Goal: Task Accomplishment & Management: Manage account settings

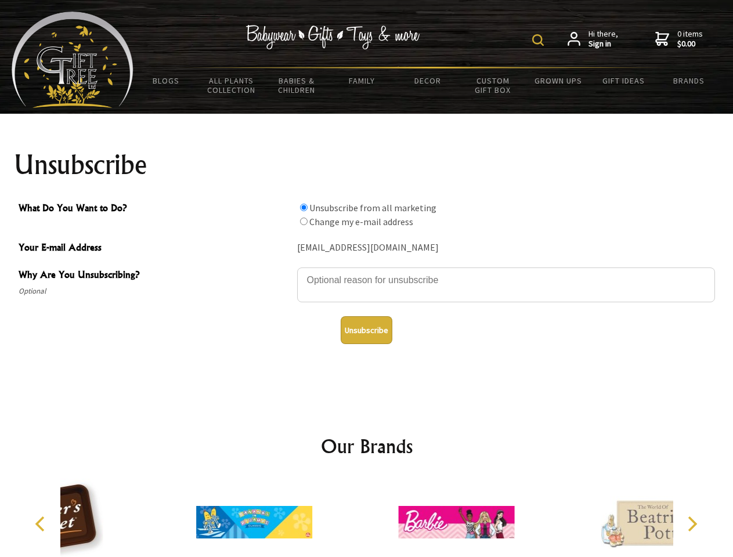
click at [540, 40] on img at bounding box center [538, 40] width 12 height 12
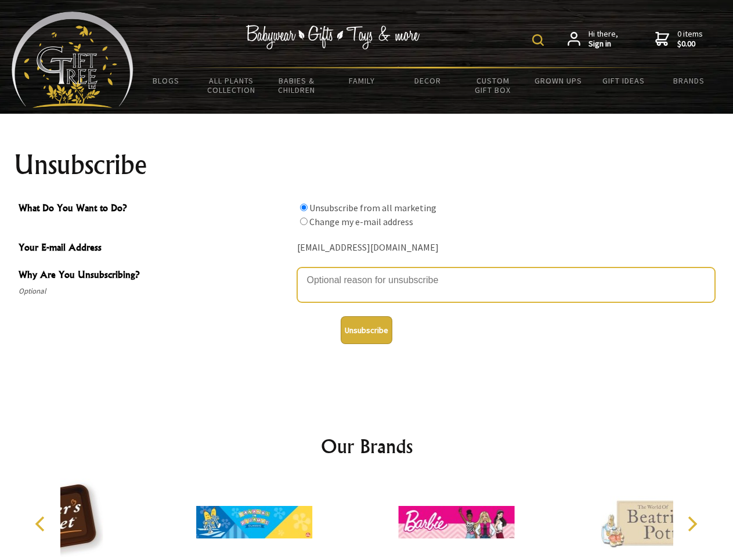
click at [367, 272] on textarea "Why Are You Unsubscribing?" at bounding box center [506, 284] width 418 height 35
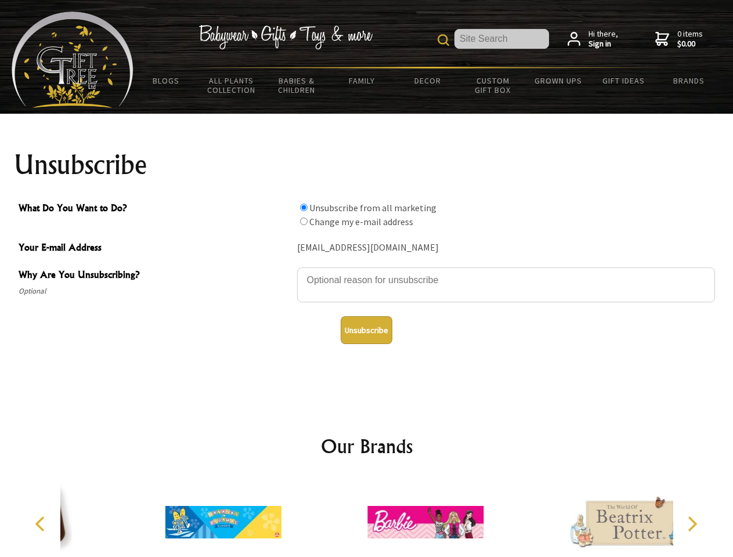
click at [303, 207] on input "What Do You Want to Do?" at bounding box center [304, 208] width 8 height 8
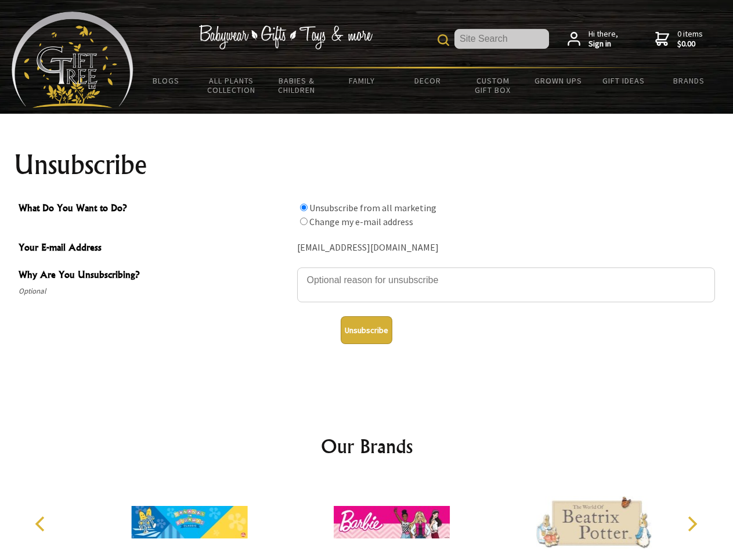
click at [303, 221] on input "What Do You Want to Do?" at bounding box center [304, 222] width 8 height 8
radio input "true"
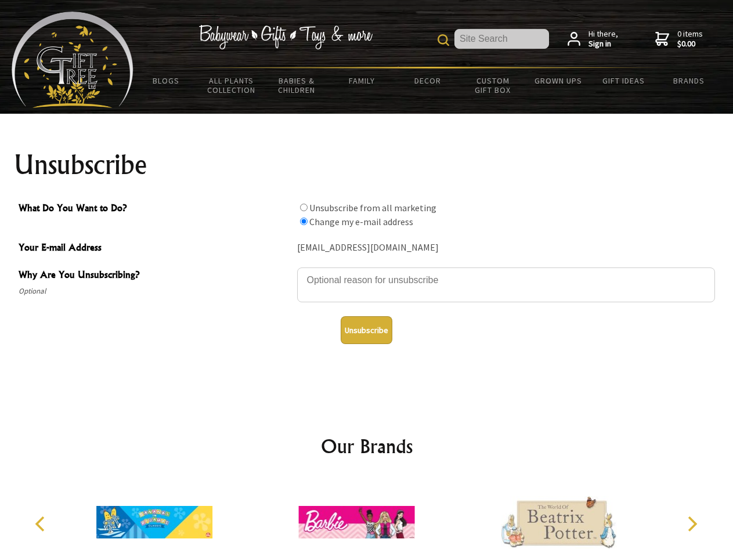
click at [366, 330] on button "Unsubscribe" at bounding box center [367, 330] width 52 height 28
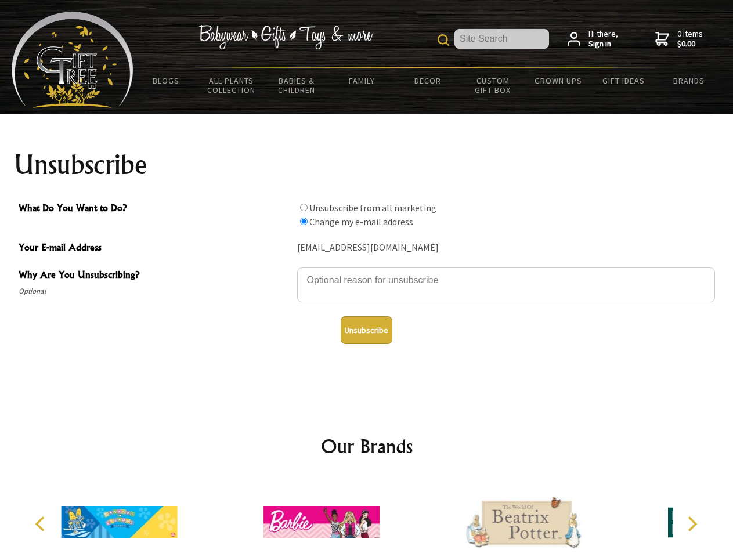
click at [367, 518] on div at bounding box center [321, 524] width 202 height 91
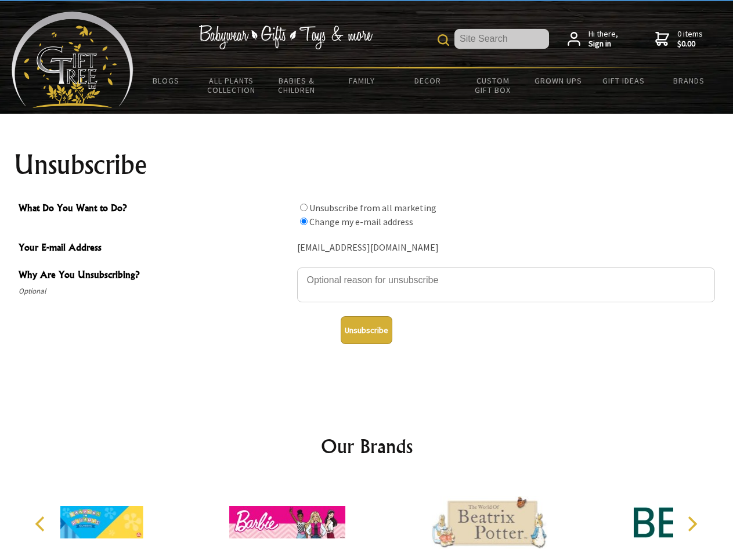
click at [42, 524] on icon "Previous" at bounding box center [41, 523] width 15 height 15
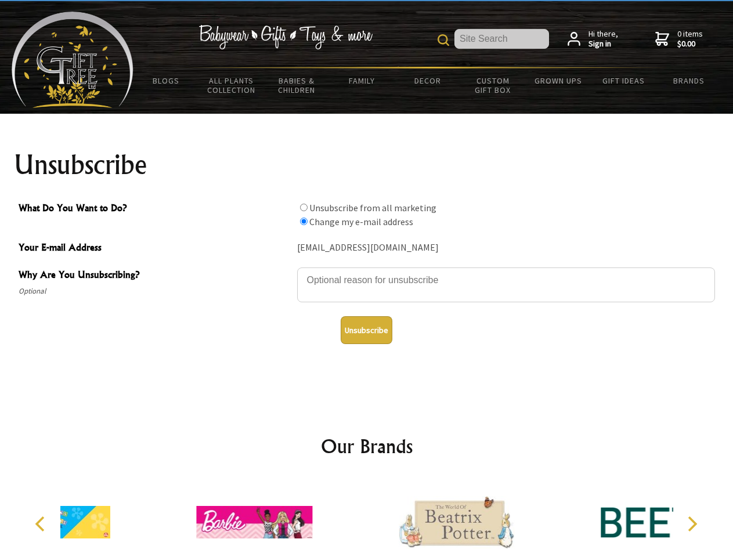
click at [692, 524] on icon "Next" at bounding box center [690, 523] width 15 height 15
